Goal: Transaction & Acquisition: Purchase product/service

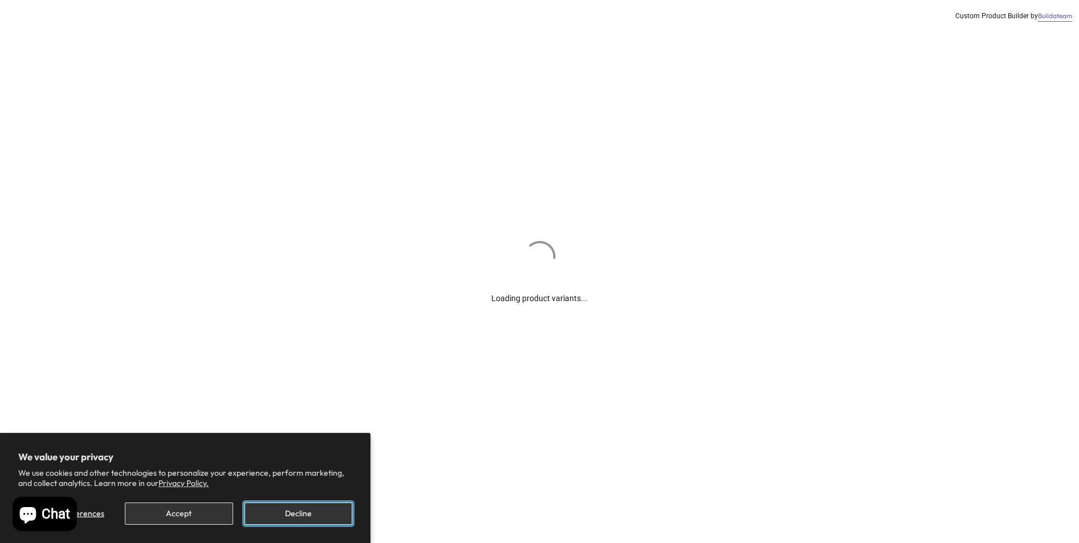
click at [292, 517] on button "Decline" at bounding box center [299, 513] width 108 height 22
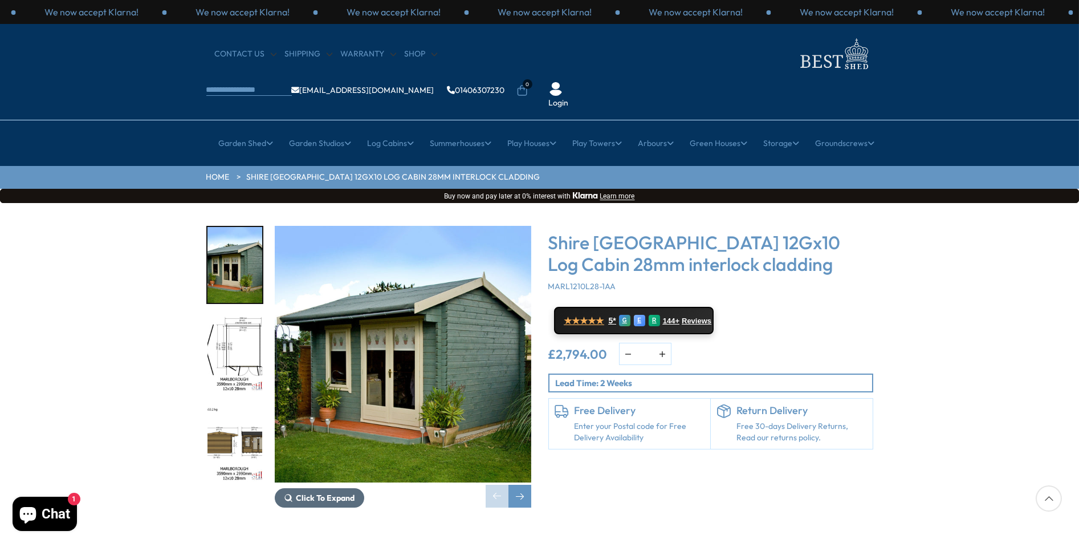
click at [291, 493] on icon "1 / 16" at bounding box center [288, 497] width 9 height 9
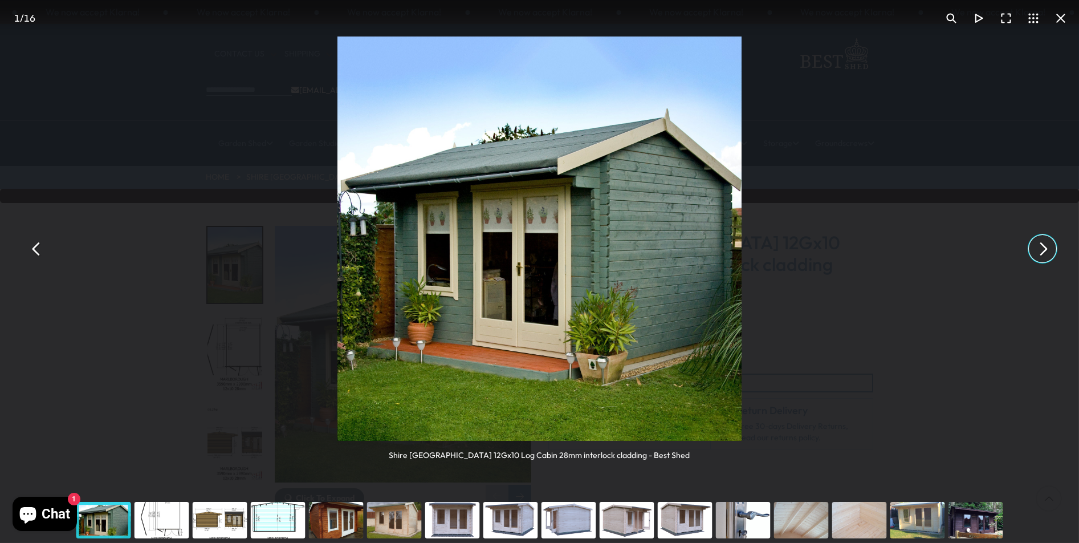
click at [1044, 245] on button "You can close this modal content with the ESC key" at bounding box center [1042, 248] width 27 height 27
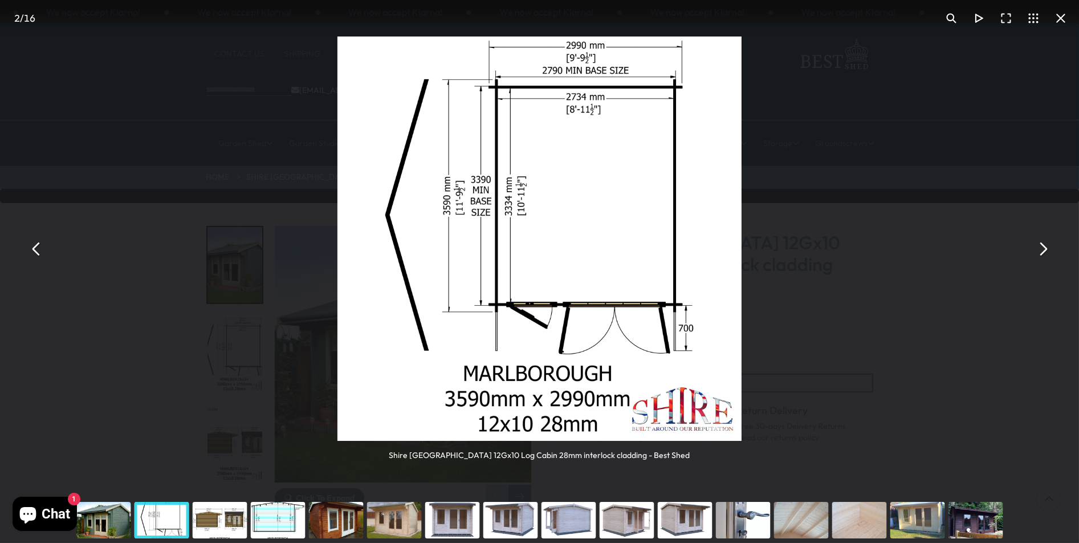
click at [39, 246] on button "You can close this modal content with the ESC key" at bounding box center [36, 248] width 27 height 27
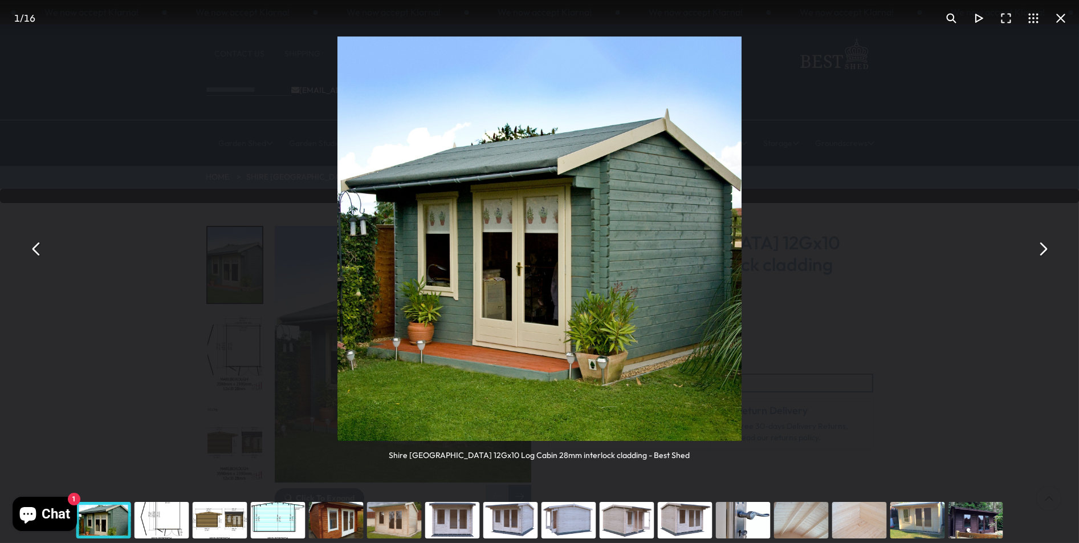
click at [1060, 13] on button "You can close this modal content with the ESC key" at bounding box center [1060, 18] width 27 height 27
